Goal: Task Accomplishment & Management: Complete application form

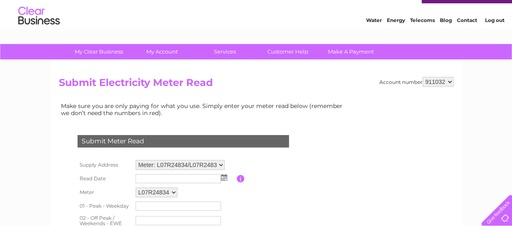
scroll to position [41, 0]
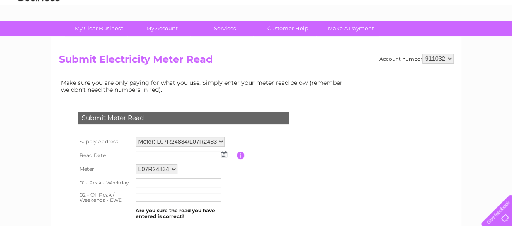
click at [226, 151] on img at bounding box center [224, 154] width 6 height 7
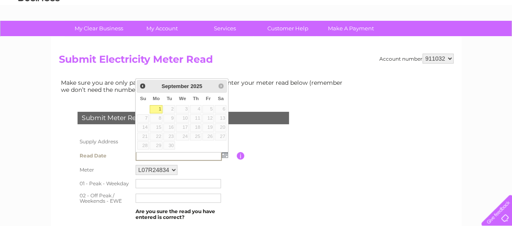
click at [158, 107] on link "1" at bounding box center [156, 109] width 13 height 8
type input "2025/09/01"
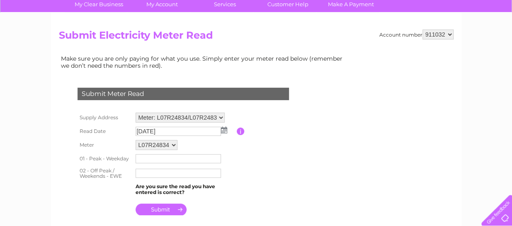
scroll to position [83, 0]
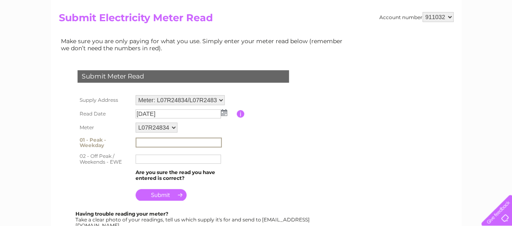
click at [156, 138] on input "text" at bounding box center [179, 142] width 86 height 10
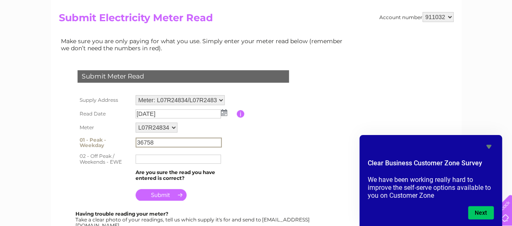
type input "36758"
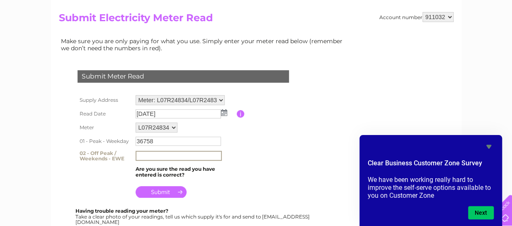
click at [151, 155] on input "text" at bounding box center [179, 156] width 86 height 10
click at [222, 97] on select "Meter: L07R24834/L07R24831 - [GEOGRAPHIC_DATA] and [GEOGRAPHIC_DATA] Meter: D07…" at bounding box center [180, 100] width 89 height 10
click at [136, 95] on select "Meter: L07R24834/L07R24831 - [GEOGRAPHIC_DATA] and [GEOGRAPHIC_DATA] Meter: D07…" at bounding box center [180, 100] width 89 height 11
click at [154, 152] on input "text" at bounding box center [179, 156] width 86 height 10
type input "60172"
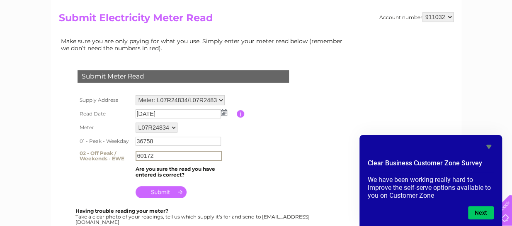
click at [248, 155] on table "Supply Address Meter: L07R24834/L07R24831 - Keyhead Guest House and Caravan Par…" at bounding box center [194, 146] width 236 height 107
click at [174, 128] on select "L07R24834 L07R24831" at bounding box center [157, 127] width 42 height 10
click at [174, 128] on select "L07R24834 L07R24831" at bounding box center [157, 127] width 43 height 11
click at [156, 192] on input "submit" at bounding box center [161, 193] width 51 height 12
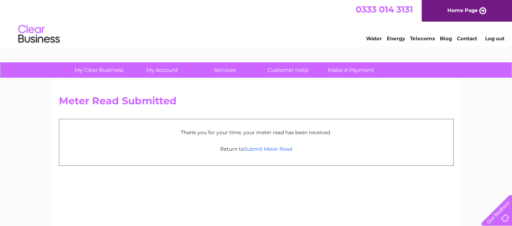
click at [268, 149] on link "Submit Meter Read" at bounding box center [268, 149] width 48 height 6
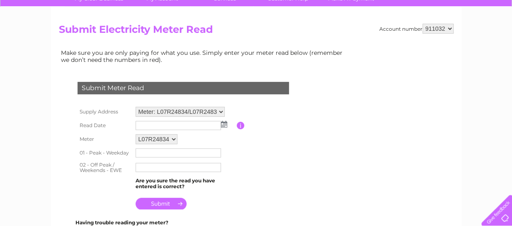
scroll to position [83, 0]
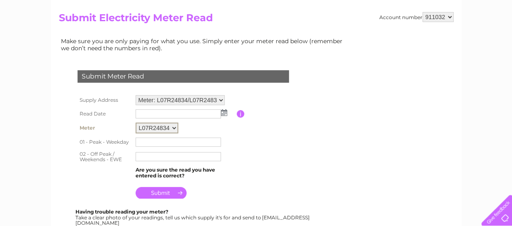
click at [175, 127] on select "L07R24834 L07R24831" at bounding box center [157, 127] width 43 height 11
select select "164518"
click at [136, 122] on select "L07R24834 L07R24831" at bounding box center [157, 127] width 43 height 11
click at [153, 140] on input "text" at bounding box center [178, 140] width 85 height 9
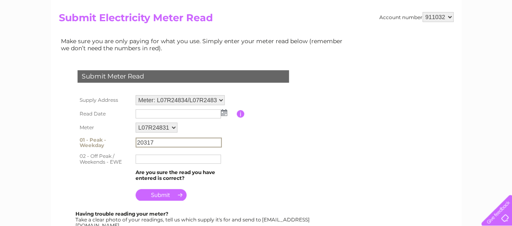
type input "20317"
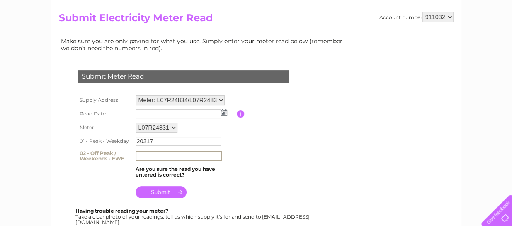
click at [148, 156] on input "text" at bounding box center [179, 156] width 86 height 10
type input "27205"
click at [156, 188] on input "submit" at bounding box center [161, 192] width 51 height 12
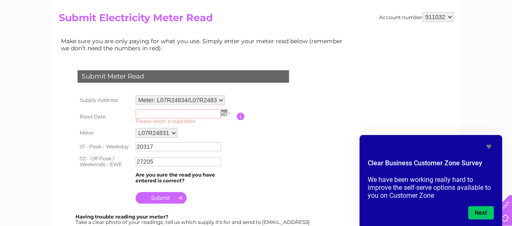
click at [224, 111] on img at bounding box center [224, 112] width 6 height 7
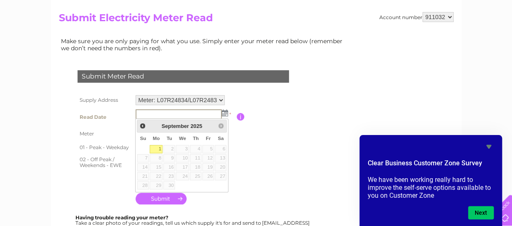
click at [155, 151] on link "1" at bounding box center [156, 149] width 13 height 8
type input "2025/09/01"
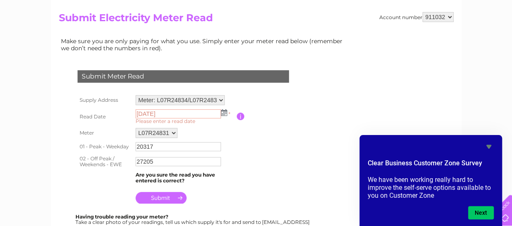
click at [160, 197] on input "submit" at bounding box center [161, 198] width 51 height 12
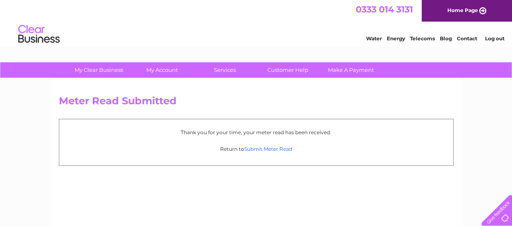
click at [267, 147] on link "Submit Meter Read" at bounding box center [268, 149] width 48 height 6
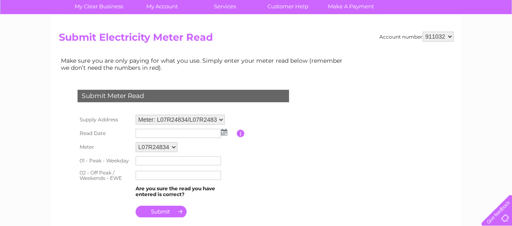
scroll to position [83, 0]
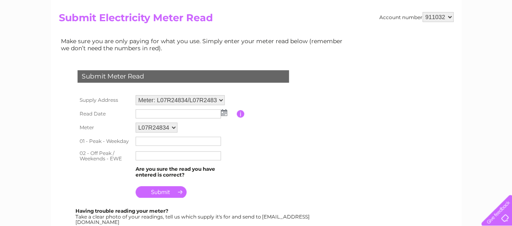
click at [220, 98] on select "Meter: L07R24834/L07R24831 - [GEOGRAPHIC_DATA] and [GEOGRAPHIC_DATA] Meter: D07…" at bounding box center [180, 100] width 89 height 10
select select "128878"
click at [136, 95] on select "Meter: L07R24834/L07R24831 - [GEOGRAPHIC_DATA] and [GEOGRAPHIC_DATA] Meter: D07…" at bounding box center [180, 100] width 89 height 11
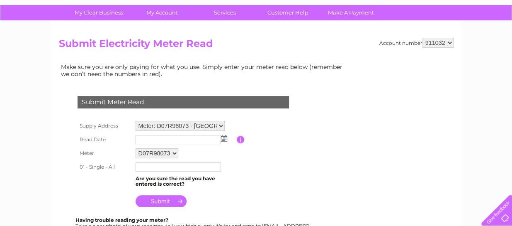
scroll to position [83, 0]
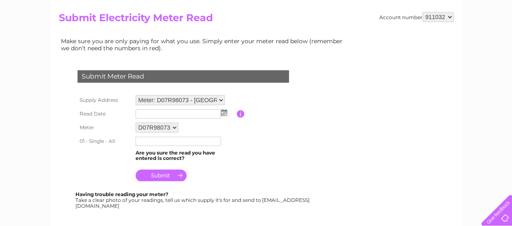
click at [174, 130] on select "D07R98073" at bounding box center [157, 127] width 43 height 10
click at [174, 130] on select "D07R98073" at bounding box center [158, 127] width 44 height 11
click at [164, 143] on input "text" at bounding box center [179, 141] width 86 height 10
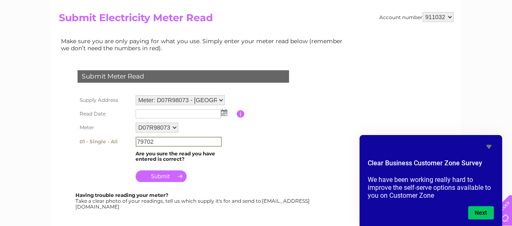
type input "79702"
click at [163, 177] on input "submit" at bounding box center [161, 176] width 51 height 12
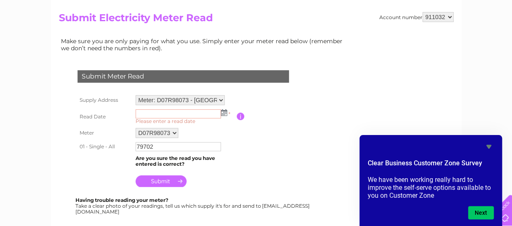
click at [222, 110] on img at bounding box center [224, 112] width 6 height 7
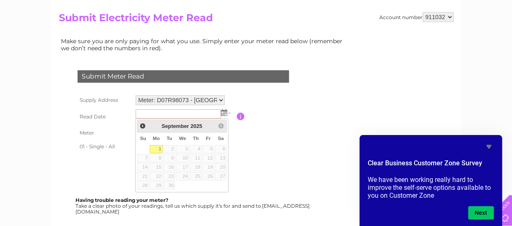
click at [153, 146] on link "1" at bounding box center [156, 149] width 13 height 8
type input "2025/09/01"
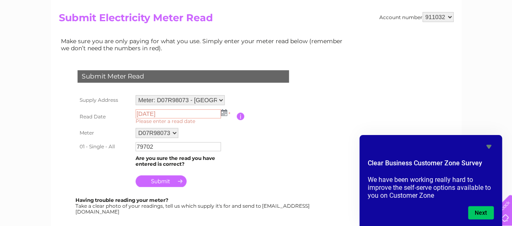
click at [161, 180] on input "submit" at bounding box center [161, 181] width 51 height 12
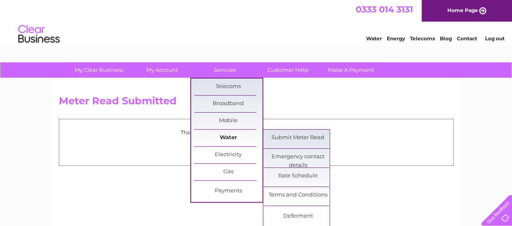
click at [224, 135] on link "Water" at bounding box center [228, 137] width 68 height 17
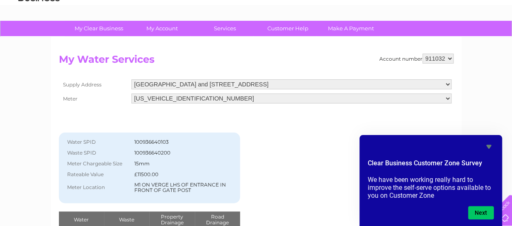
scroll to position [83, 0]
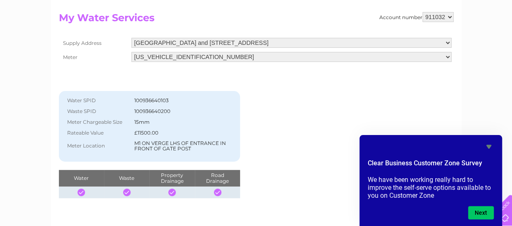
click at [490, 143] on icon "Hide survey" at bounding box center [489, 146] width 10 height 10
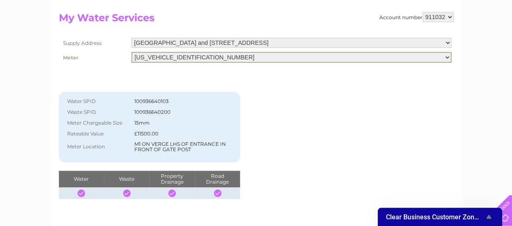
click at [448, 54] on select "06ELSTER18M648670" at bounding box center [292, 57] width 320 height 11
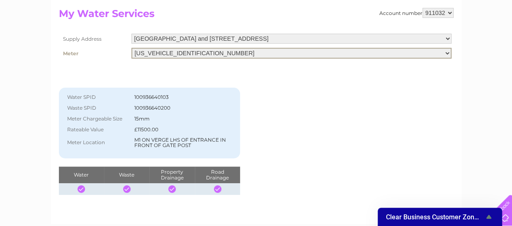
scroll to position [41, 0]
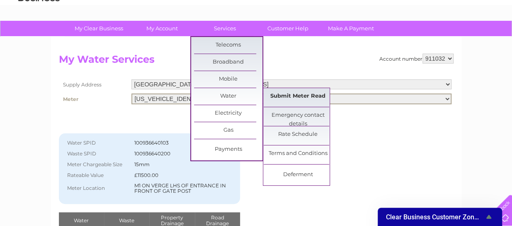
click at [290, 93] on link "Submit Meter Read" at bounding box center [298, 96] width 68 height 17
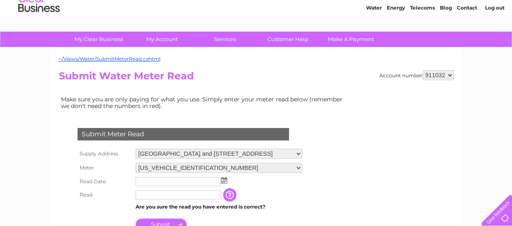
scroll to position [83, 0]
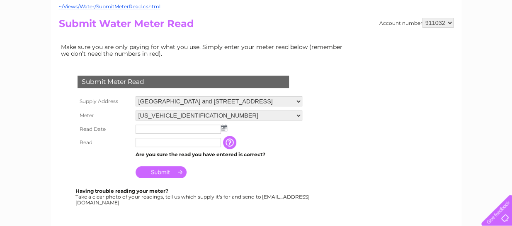
click at [223, 129] on img at bounding box center [224, 127] width 6 height 7
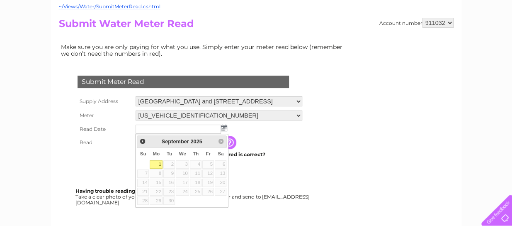
click at [160, 162] on link "1" at bounding box center [156, 164] width 13 height 8
type input "[DATE]"
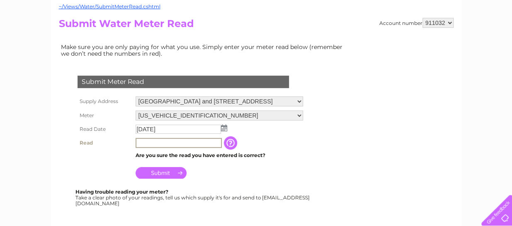
click at [155, 144] on input "text" at bounding box center [179, 143] width 86 height 10
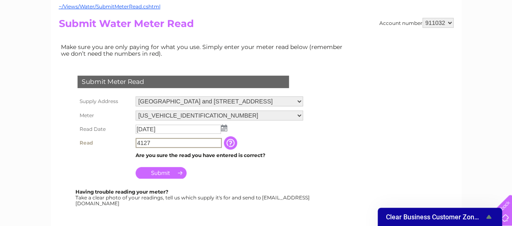
type input "4127"
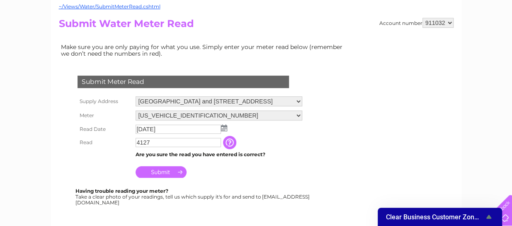
click at [158, 173] on input "Submit" at bounding box center [161, 172] width 51 height 12
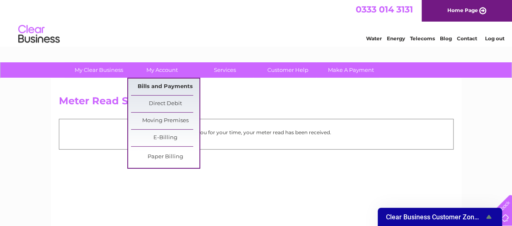
click at [165, 89] on link "Bills and Payments" at bounding box center [165, 86] width 68 height 17
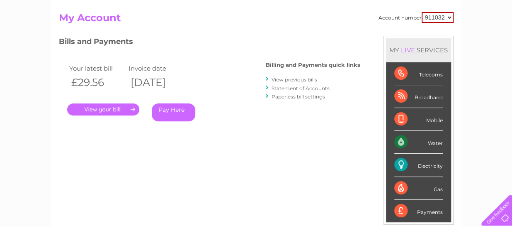
scroll to position [124, 0]
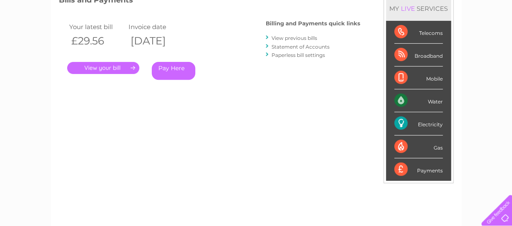
click at [122, 67] on link "." at bounding box center [103, 68] width 72 height 12
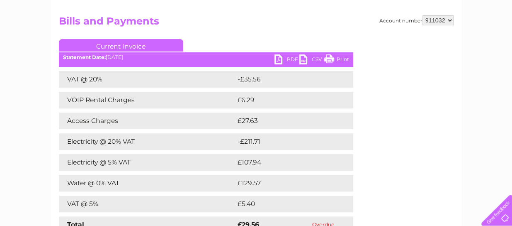
scroll to position [83, 0]
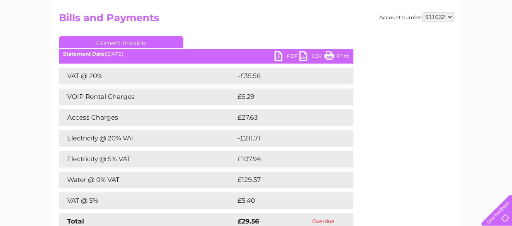
click at [281, 60] on link "PDF" at bounding box center [287, 57] width 25 height 12
